Goal: Find specific page/section: Find specific page/section

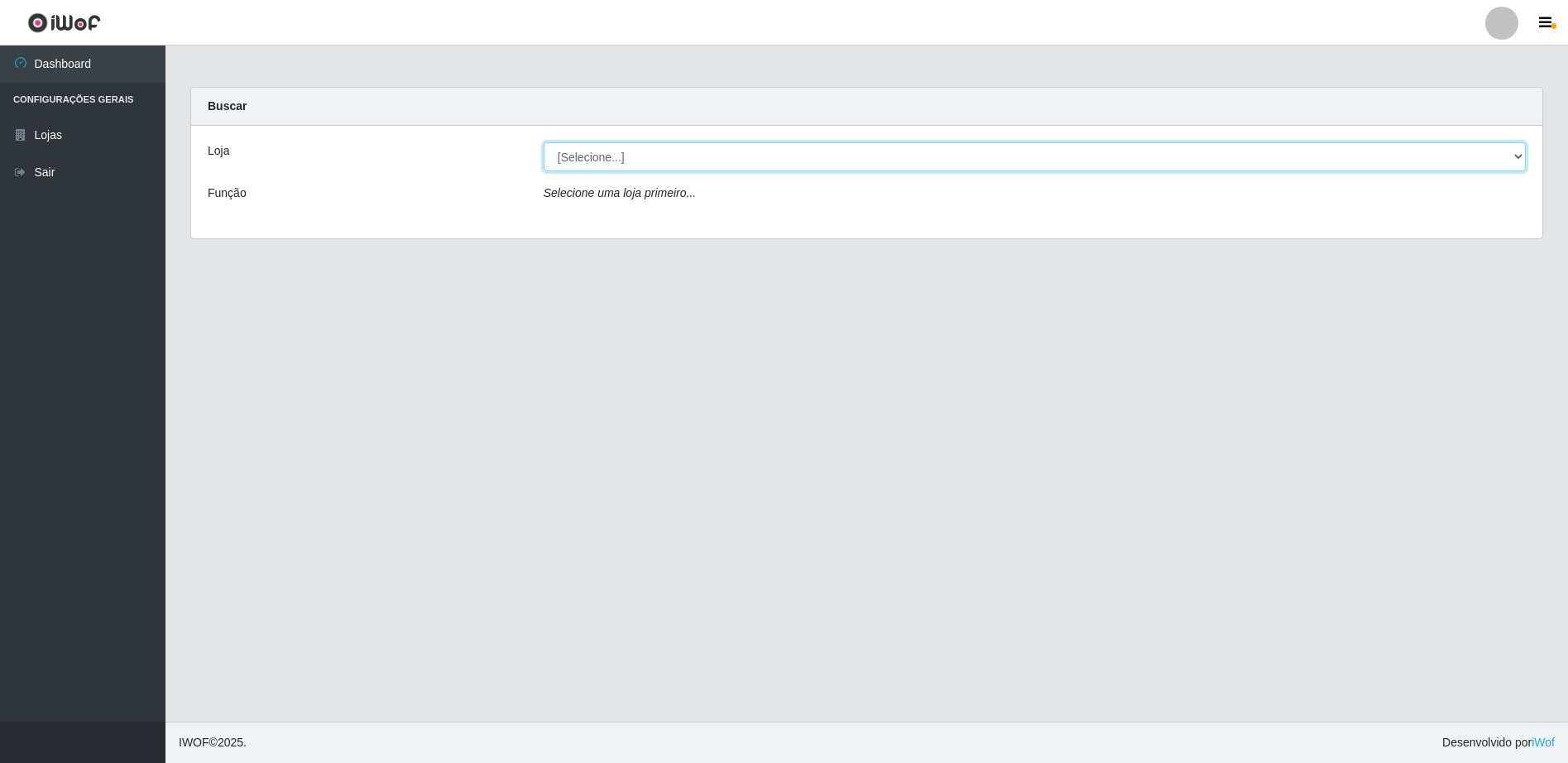
click at [850, 145] on select "[Selecione...] Extrabom - Loja 16 [GEOGRAPHIC_DATA]" at bounding box center [1034, 156] width 983 height 29
select select "450"
click at [543, 142] on select "[Selecione...] Extrabom - Loja 16 [GEOGRAPHIC_DATA]" at bounding box center [1034, 156] width 983 height 29
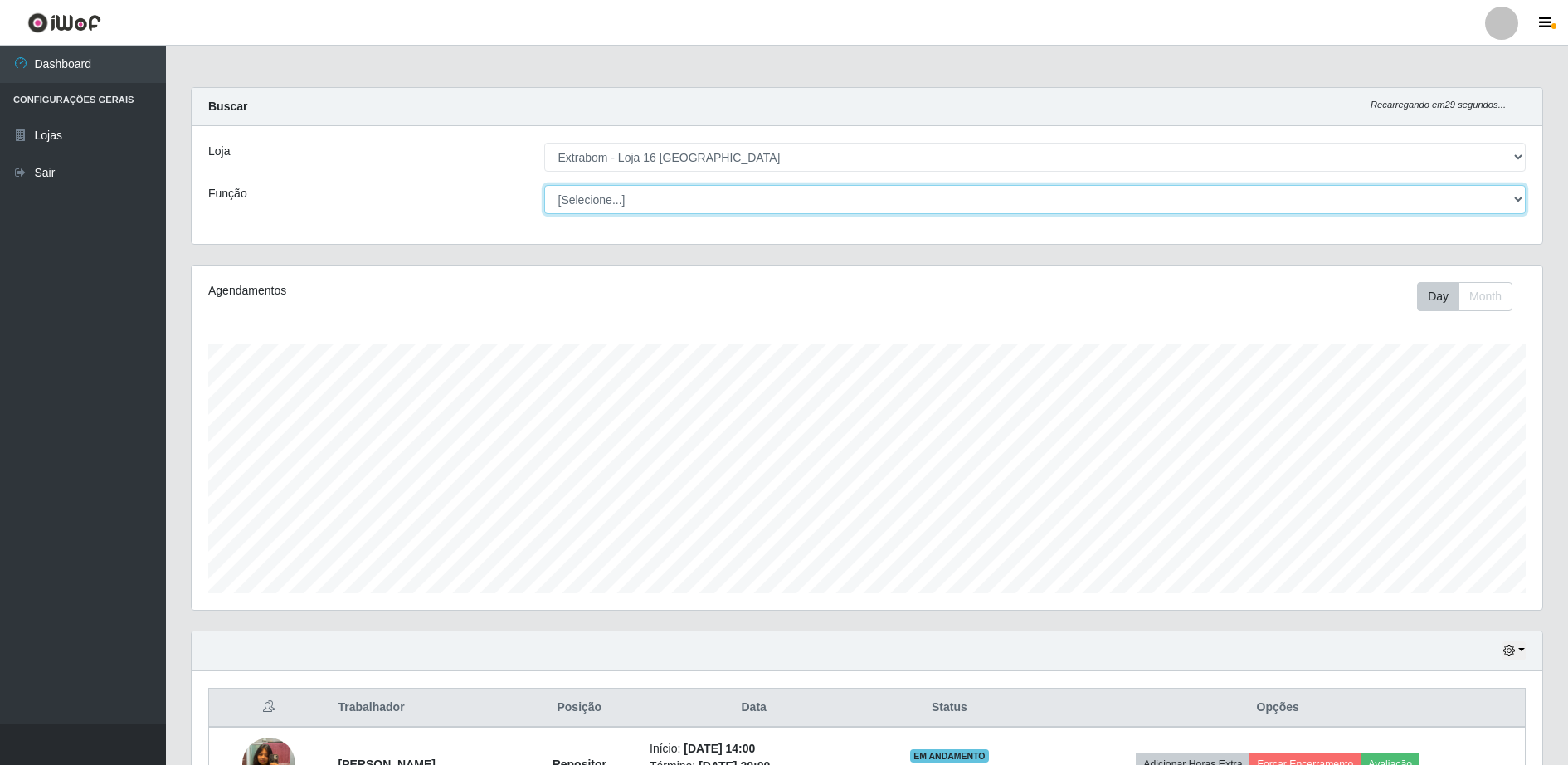
click at [625, 188] on select "[Selecione...] Repositor Repositor + Repositor ++" at bounding box center [1035, 200] width 983 height 29
select select "24"
click at [544, 185] on select "[Selecione...] Repositor Repositor + Repositor ++" at bounding box center [1035, 200] width 983 height 29
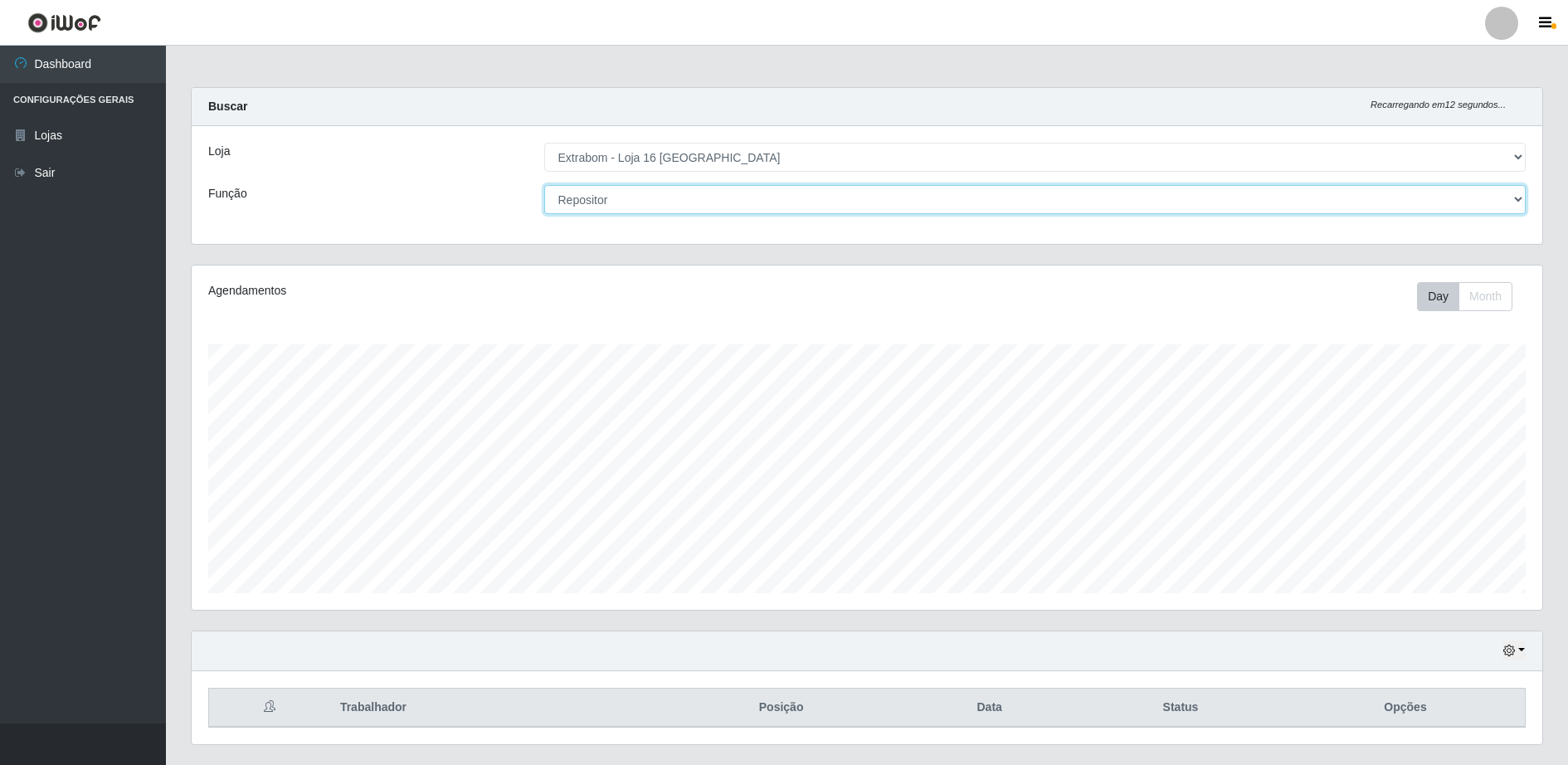
scroll to position [336, 0]
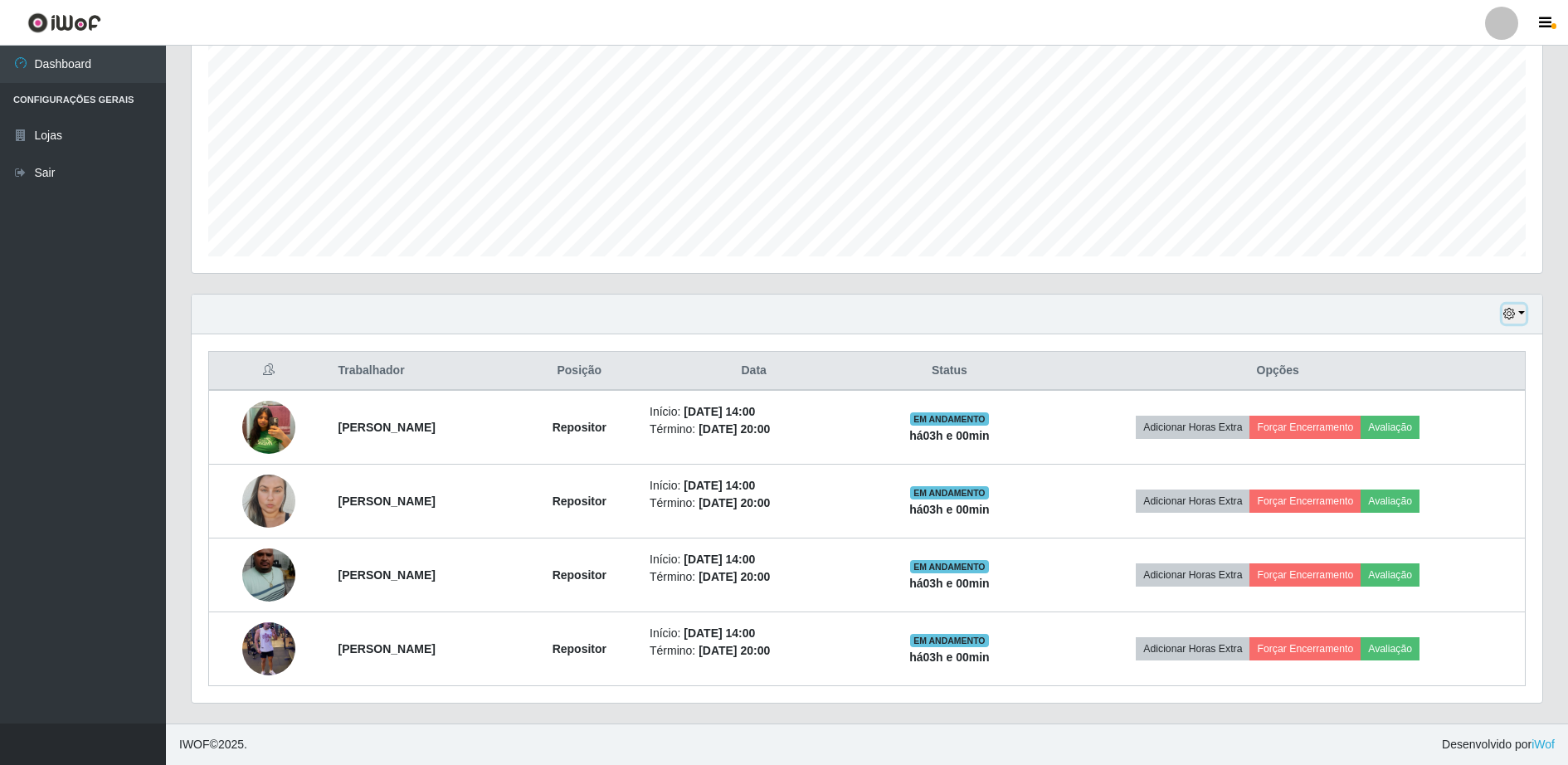
click at [1517, 313] on button "button" at bounding box center [1514, 313] width 23 height 19
click at [1434, 421] on button "3 dias" at bounding box center [1460, 412] width 131 height 35
click at [1529, 316] on div "Hoje 1 dia 3 dias 1 Semana Não encerrados" at bounding box center [866, 314] width 1351 height 40
click at [1517, 312] on button "button" at bounding box center [1514, 313] width 23 height 19
click at [1453, 449] on button "1 Semana" at bounding box center [1460, 447] width 131 height 35
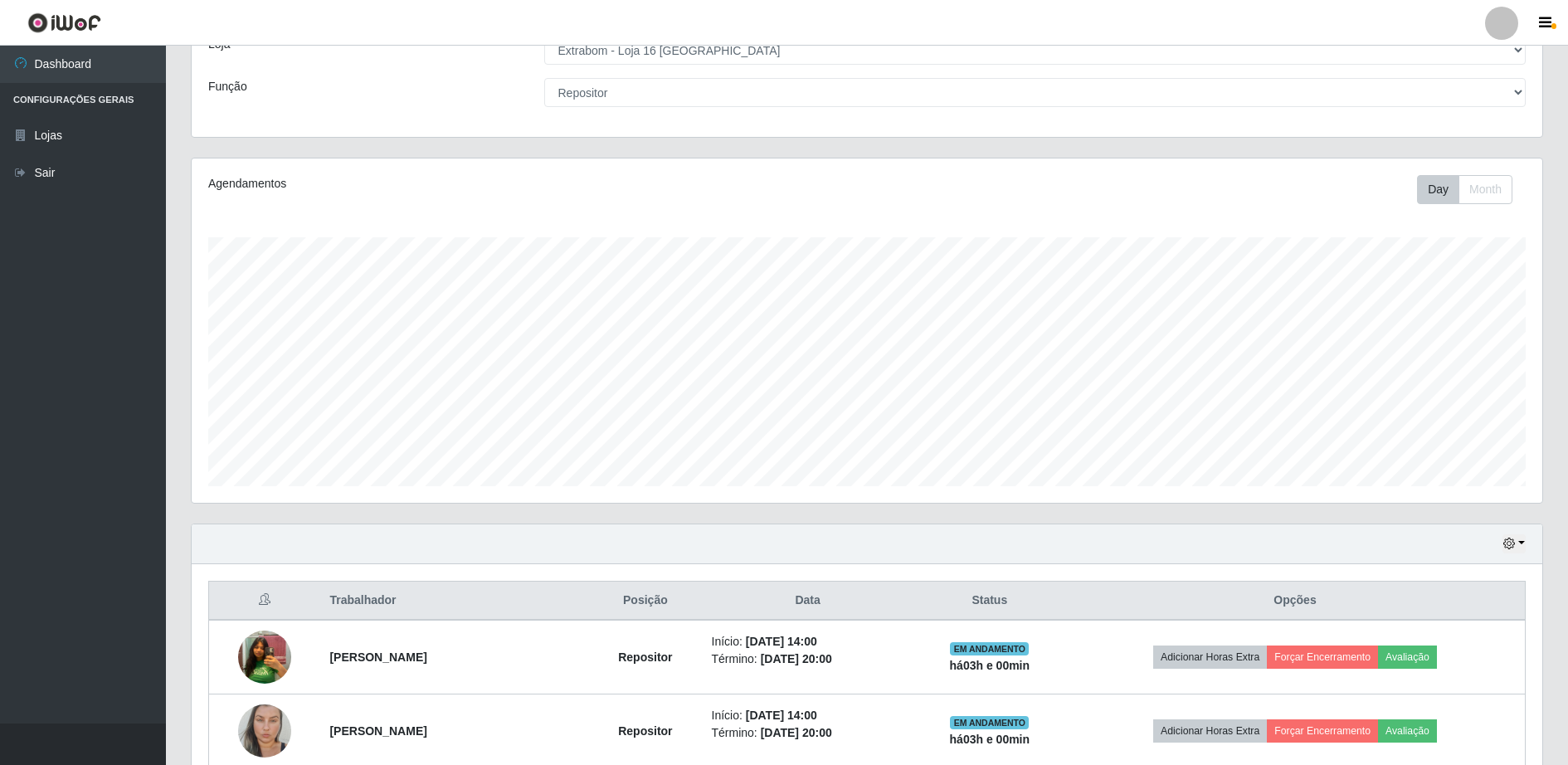
scroll to position [0, 0]
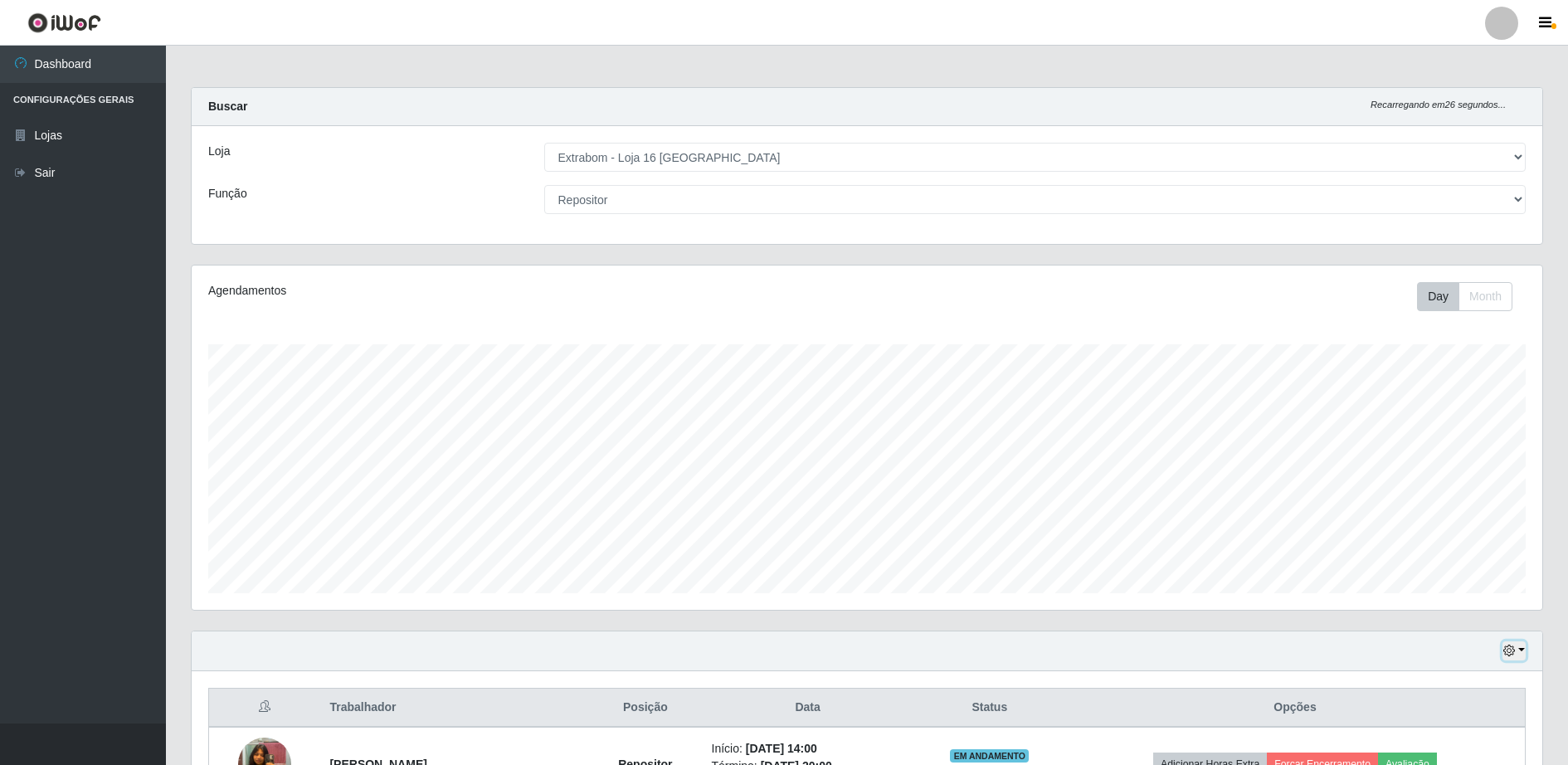
click at [1517, 642] on button "button" at bounding box center [1514, 650] width 23 height 19
click at [1430, 477] on button "Hoje" at bounding box center [1460, 484] width 131 height 35
